Goal: Task Accomplishment & Management: Complete application form

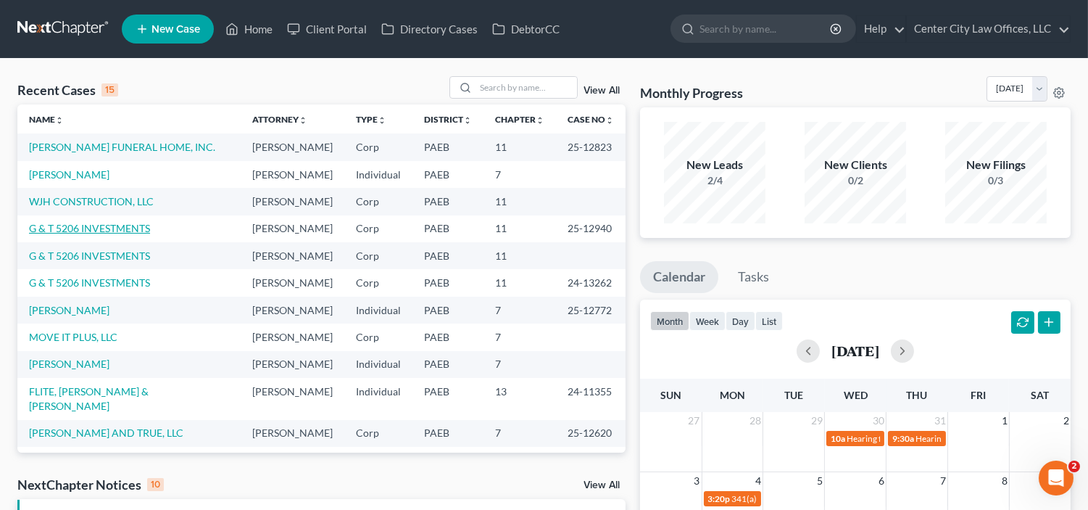
click at [115, 234] on link "G & T 5206 INVESTMENTS" at bounding box center [89, 228] width 121 height 12
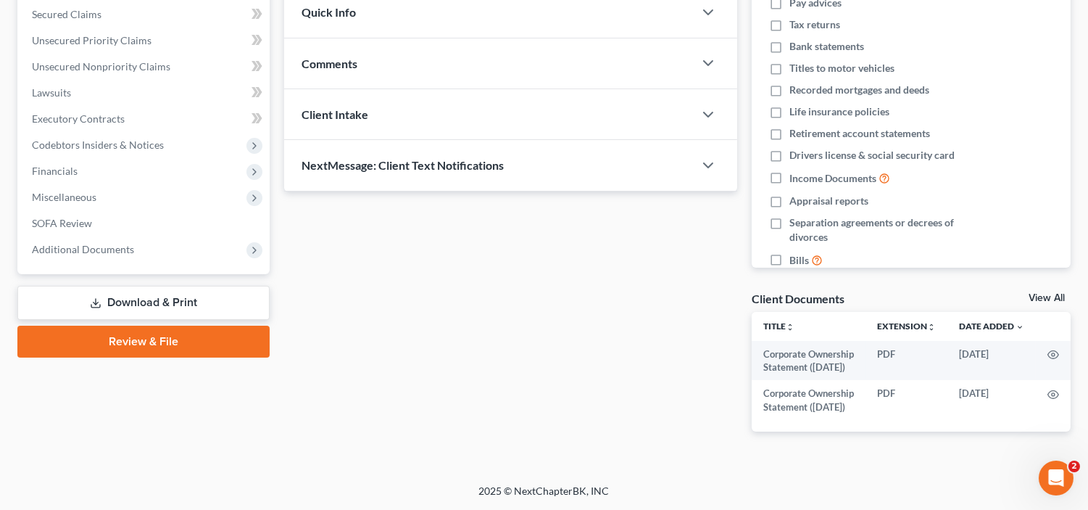
scroll to position [307, 0]
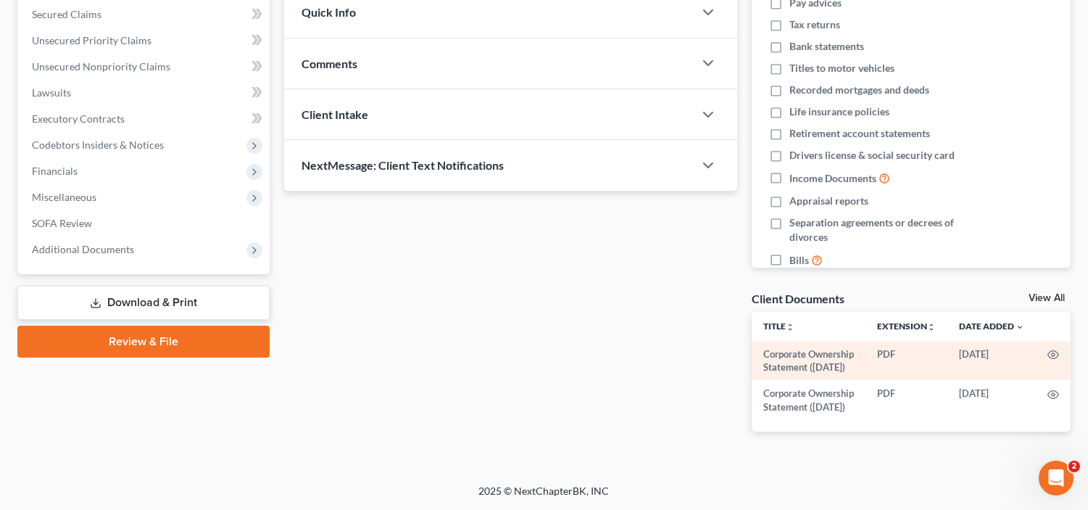
click at [937, 341] on td "PDF" at bounding box center [907, 361] width 82 height 40
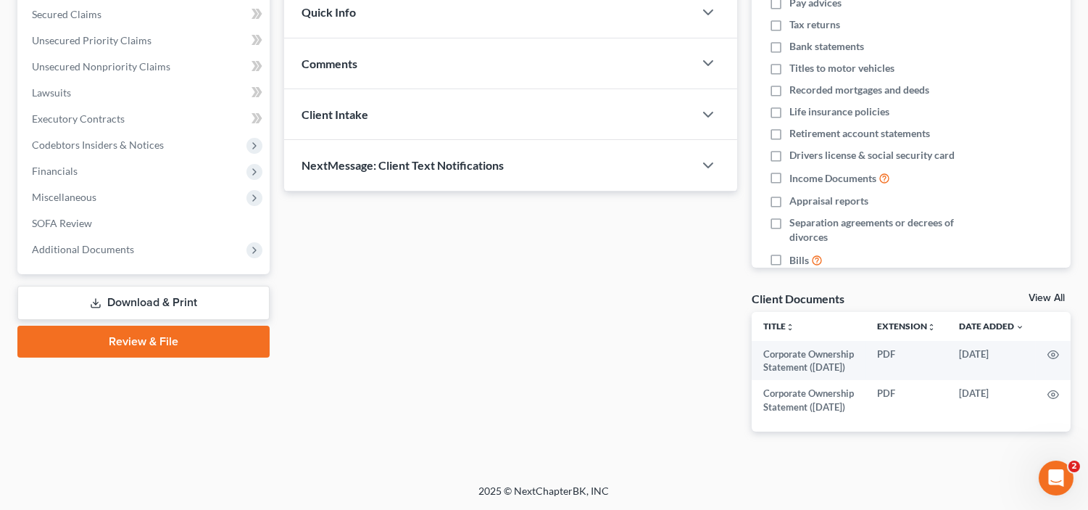
scroll to position [266, 0]
click at [96, 243] on span "Additional Documents" at bounding box center [83, 249] width 102 height 12
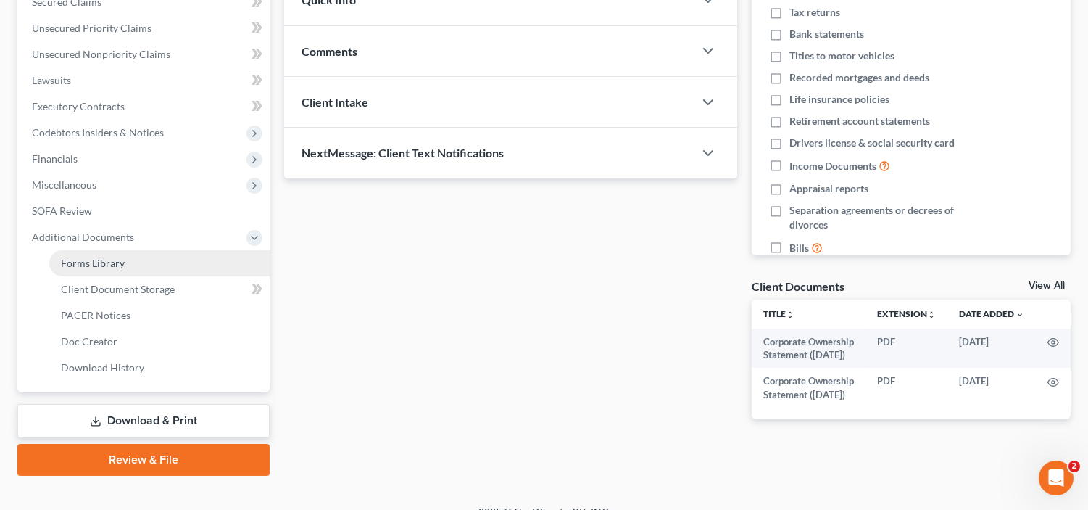
click at [94, 263] on span "Forms Library" at bounding box center [93, 263] width 64 height 12
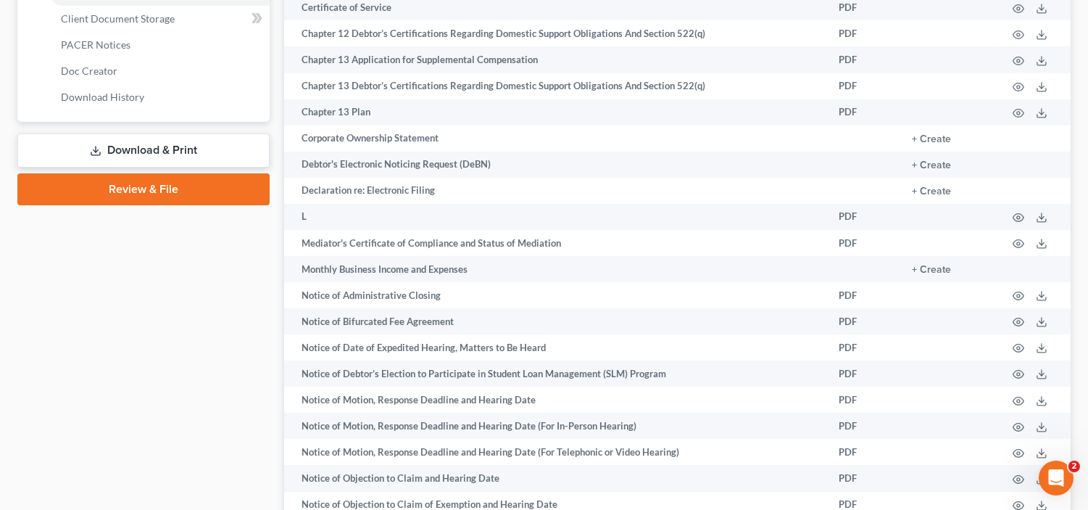
scroll to position [532, 0]
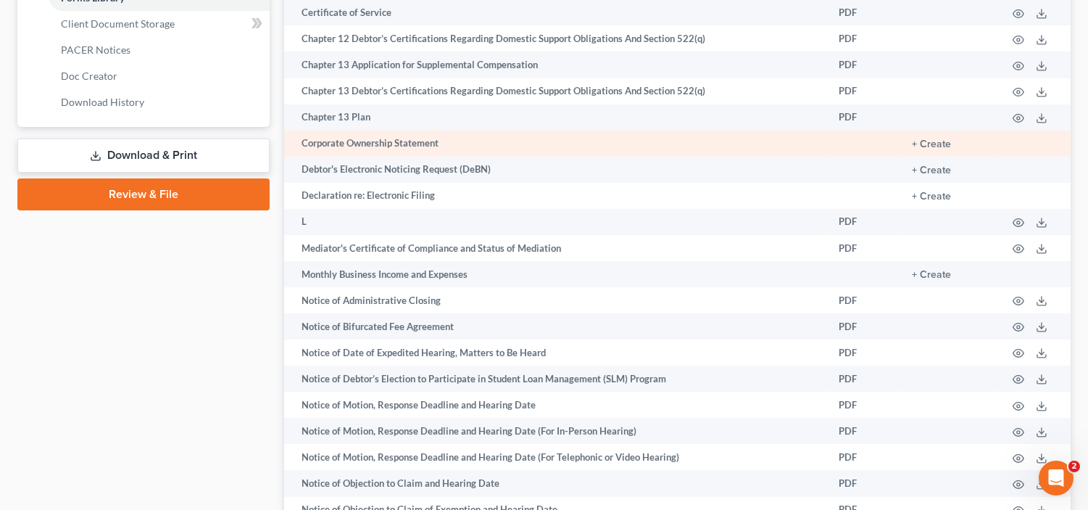
click at [551, 141] on td "Corporate Ownership Statement" at bounding box center [555, 144] width 543 height 26
click at [922, 149] on button "+ Create" at bounding box center [931, 144] width 39 height 10
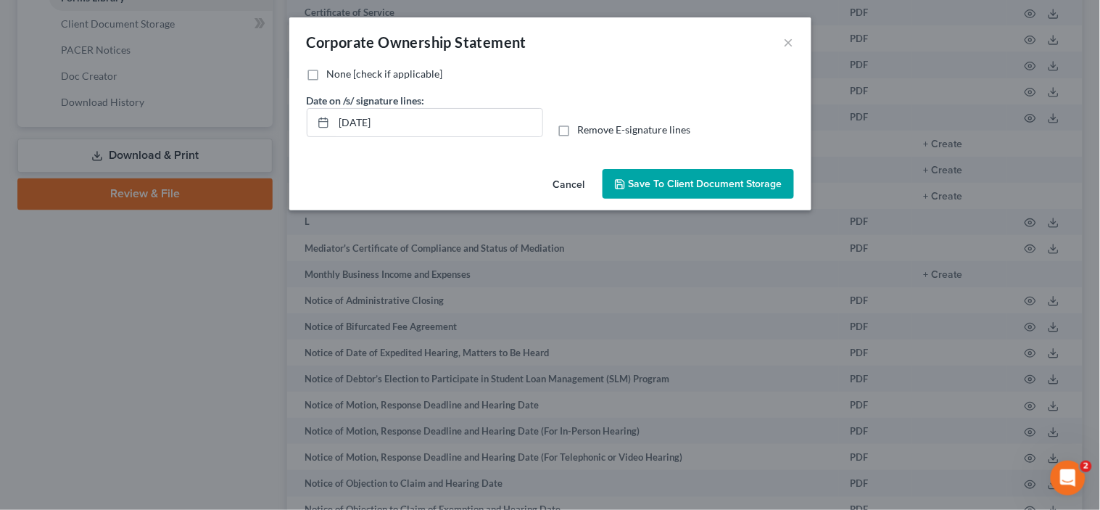
click at [327, 73] on label "None [check if applicable]" at bounding box center [385, 74] width 116 height 15
click at [333, 73] on input "None [check if applicable]" at bounding box center [337, 71] width 9 height 9
checkbox input "true"
click at [669, 178] on span "Save to Client Document Storage" at bounding box center [706, 184] width 154 height 12
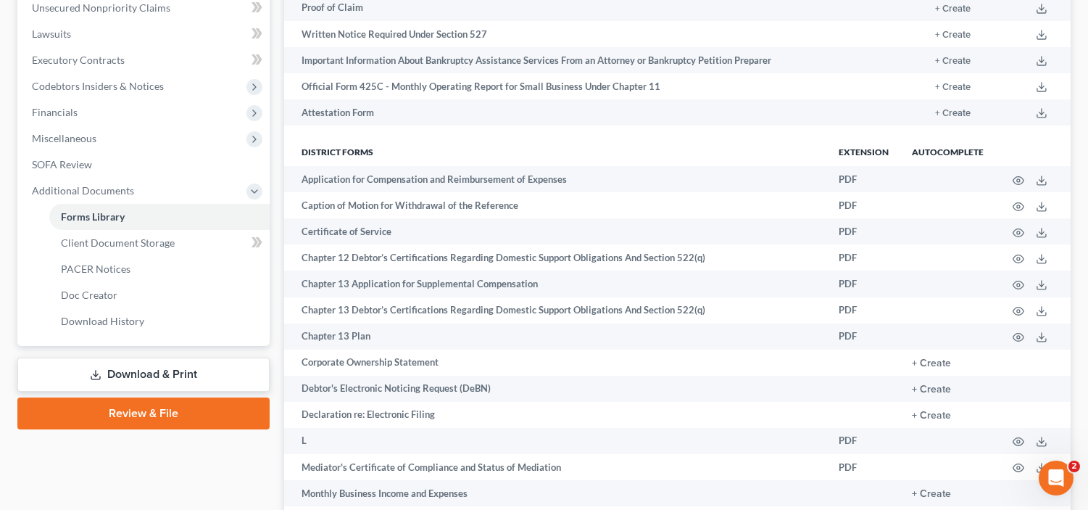
scroll to position [316, 0]
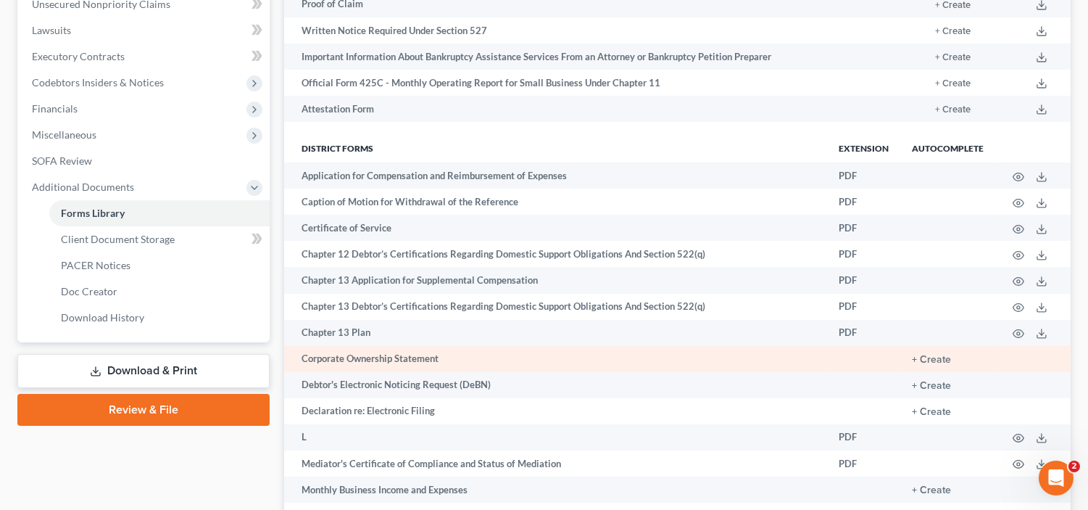
click at [447, 360] on td "Corporate Ownership Statement" at bounding box center [555, 359] width 543 height 26
click at [926, 359] on button "+ Create" at bounding box center [931, 360] width 39 height 10
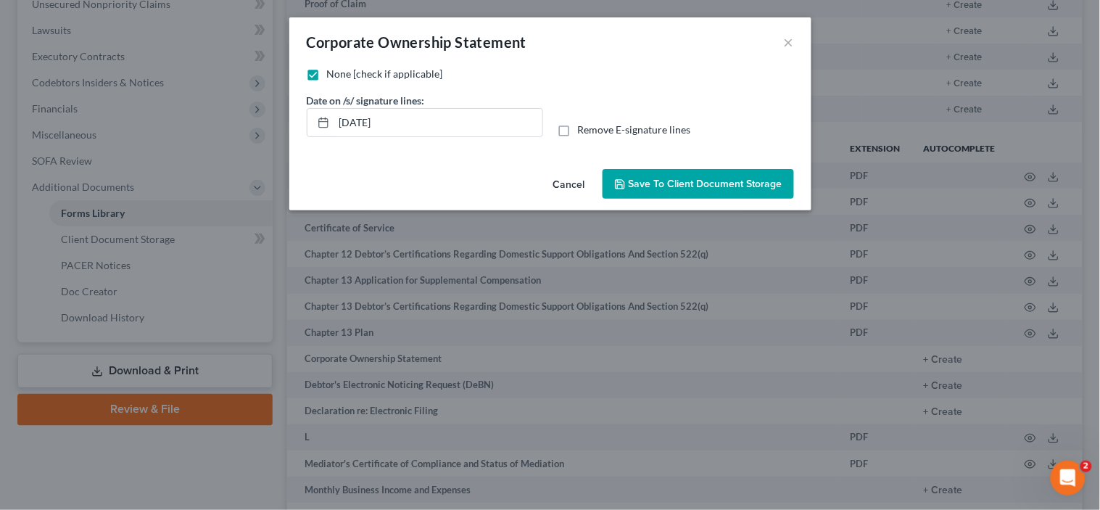
click at [651, 179] on span "Save to Client Document Storage" at bounding box center [706, 184] width 154 height 12
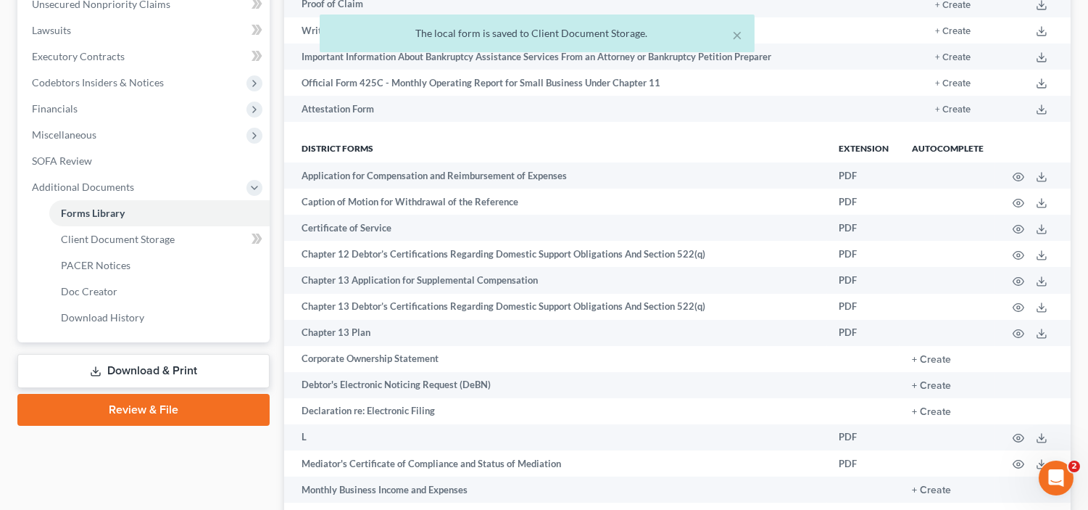
click at [191, 367] on link "Download & Print" at bounding box center [143, 371] width 252 height 34
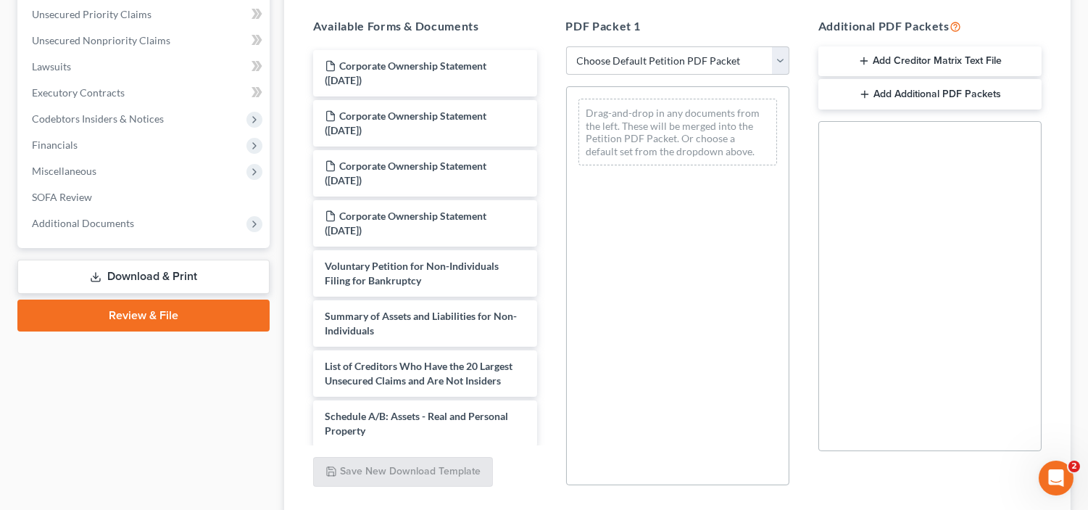
scroll to position [281, 0]
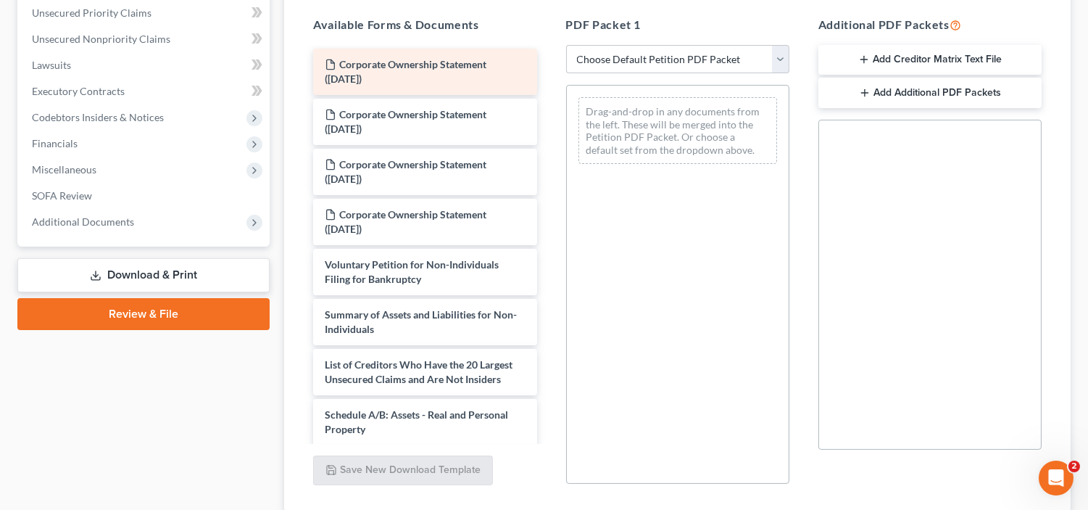
click at [450, 75] on div "Corporate Ownership Statement ([DATE])" at bounding box center [424, 72] width 223 height 46
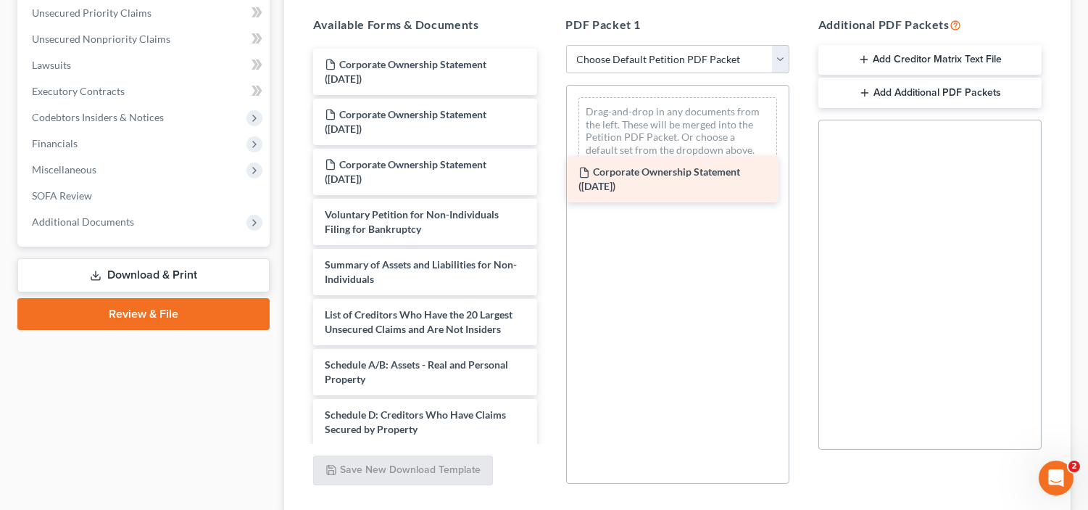
drag, startPoint x: 450, startPoint y: 75, endPoint x: 704, endPoint y: 183, distance: 276.1
click at [548, 183] on div "Corporate Ownership Statement ([DATE]) Corporate Ownership Statement ([DATE]) C…" at bounding box center [425, 436] width 247 height 774
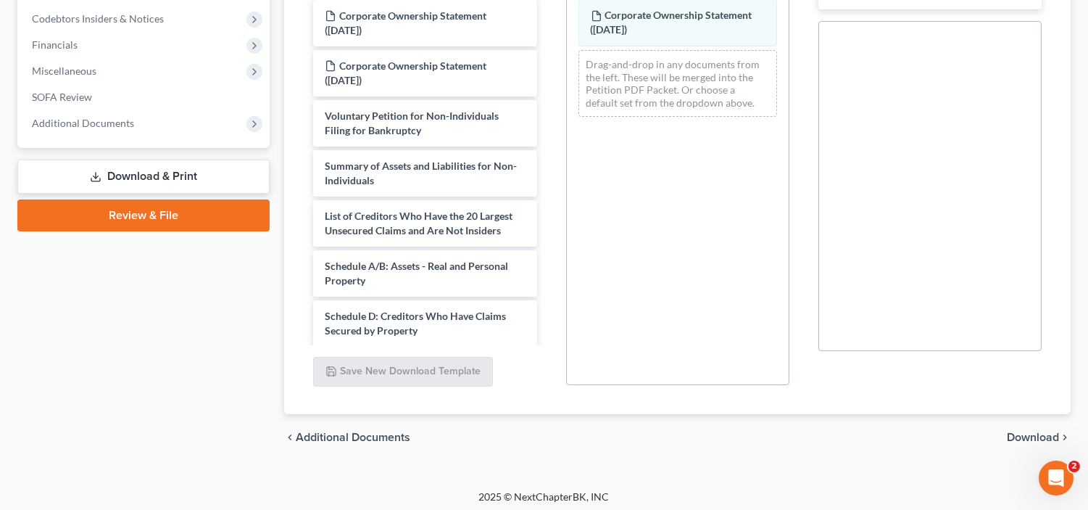
scroll to position [386, 0]
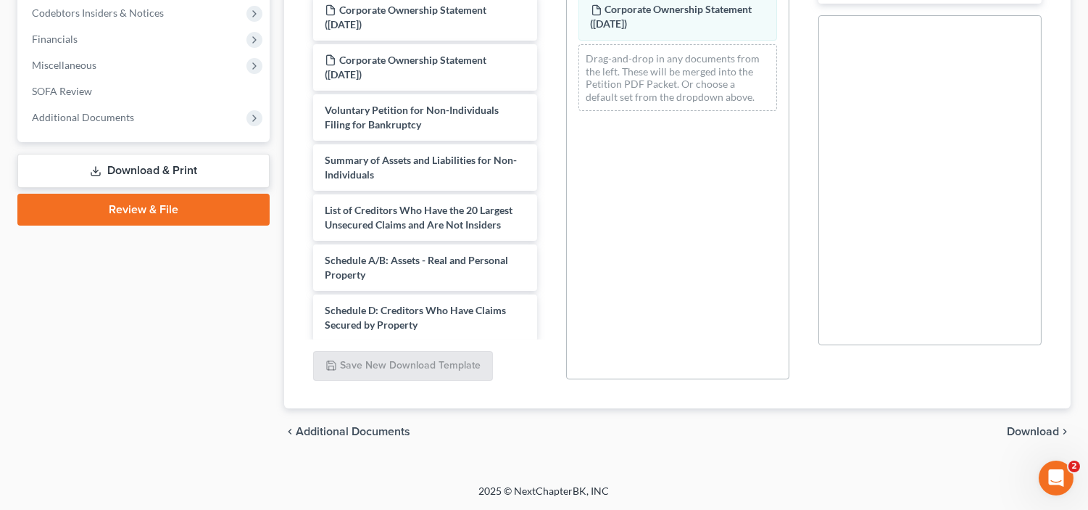
click at [1026, 432] on span "Download" at bounding box center [1033, 432] width 52 height 12
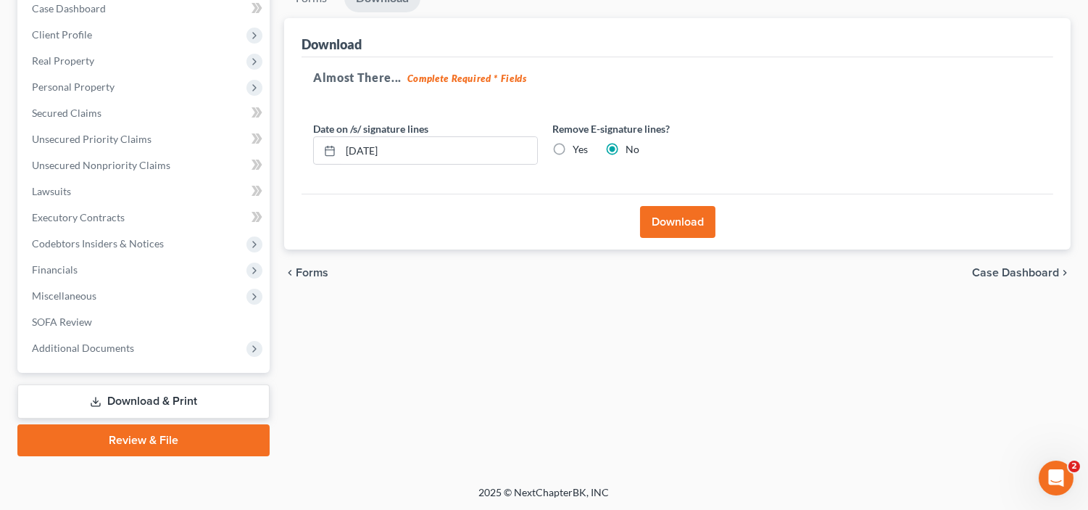
click at [676, 226] on button "Download" at bounding box center [677, 222] width 75 height 32
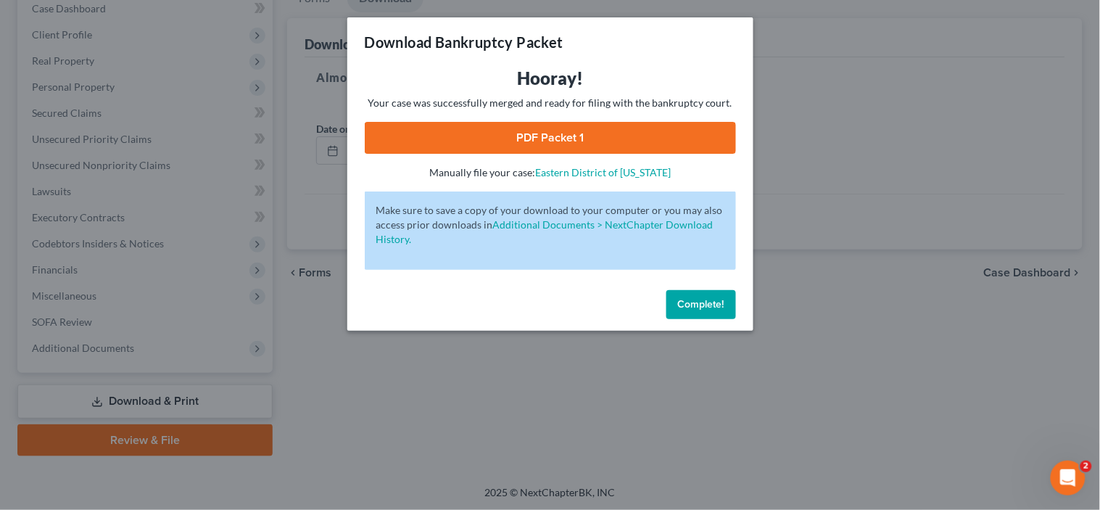
click at [598, 140] on link "PDF Packet 1" at bounding box center [550, 138] width 371 height 32
click at [686, 299] on span "Complete!" at bounding box center [701, 304] width 46 height 12
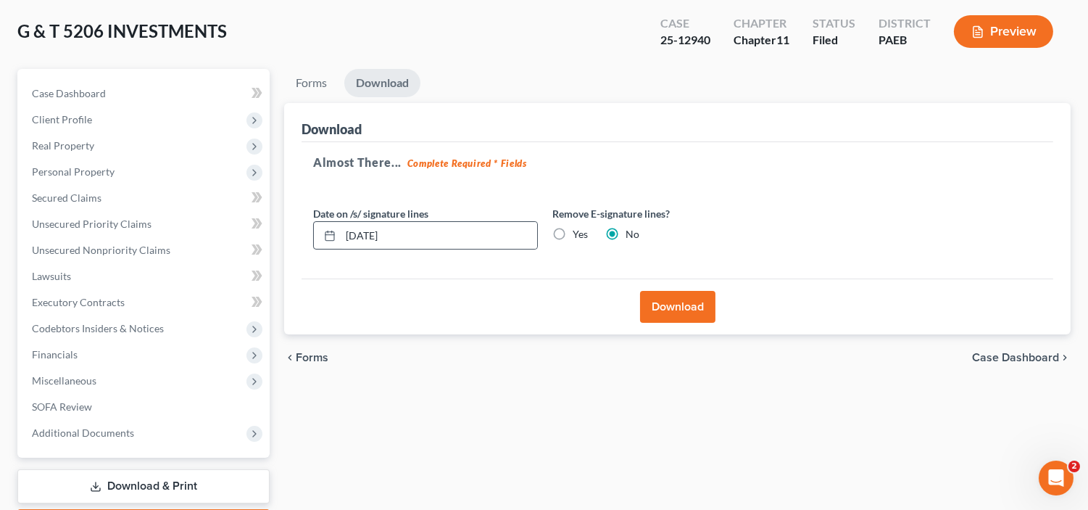
scroll to position [0, 0]
